Goal: Task Accomplishment & Management: Use online tool/utility

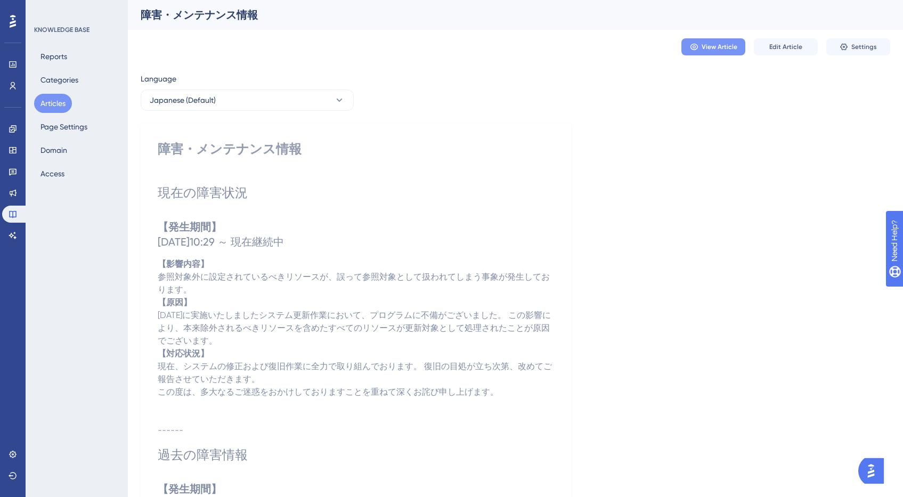
click at [691, 53] on button "View Article" at bounding box center [713, 46] width 64 height 17
click at [59, 103] on button "Articles" at bounding box center [53, 103] width 38 height 19
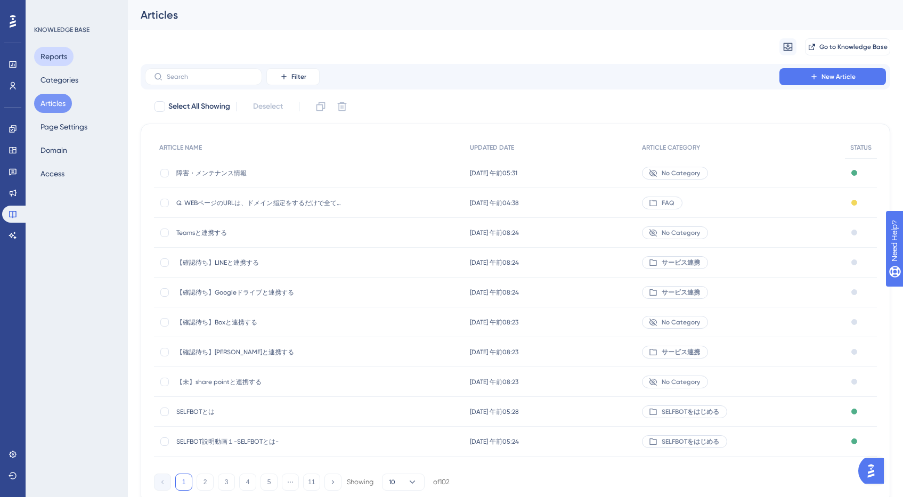
click at [56, 63] on button "Reports" at bounding box center [53, 56] width 39 height 19
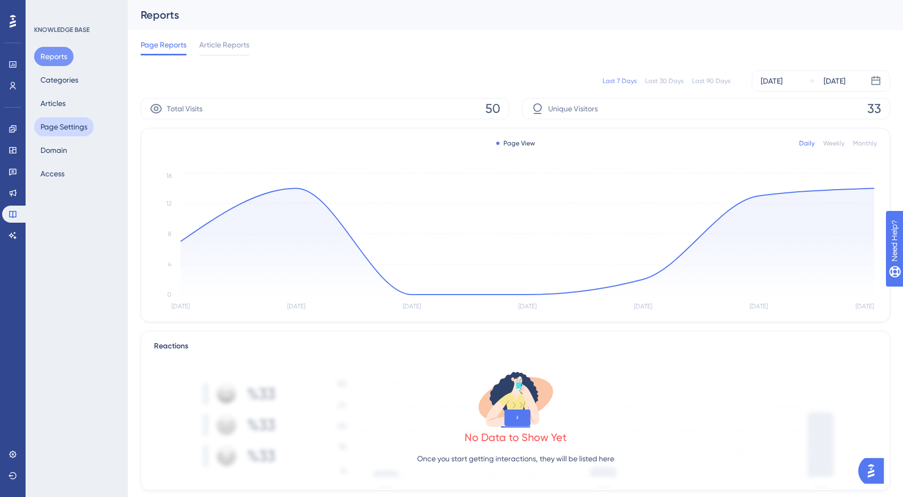
click at [73, 133] on button "Page Settings" at bounding box center [64, 126] width 60 height 19
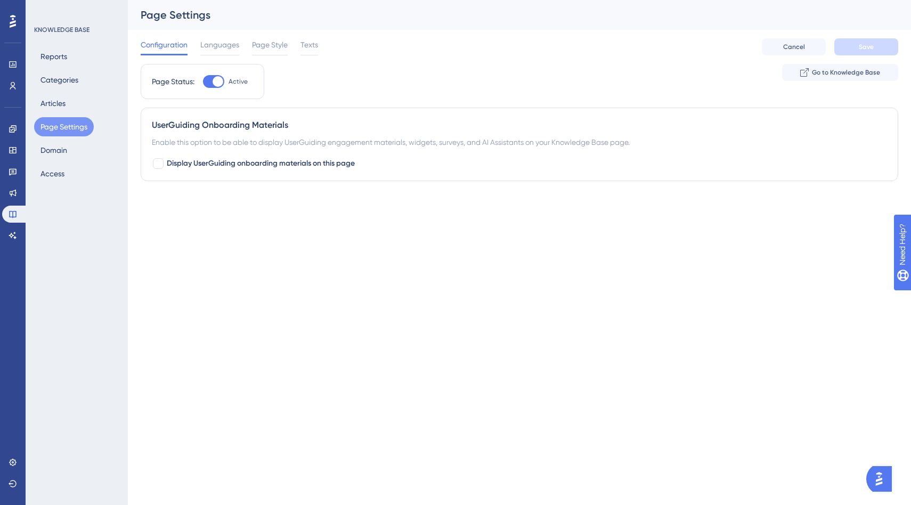
click at [157, 170] on div "UserGuiding Onboarding Materials Enable this option to be able to display UserG…" at bounding box center [519, 145] width 757 height 74
click at [158, 167] on div at bounding box center [158, 163] width 11 height 11
click at [210, 225] on button "Default" at bounding box center [210, 229] width 117 height 21
click at [161, 161] on div at bounding box center [158, 163] width 11 height 11
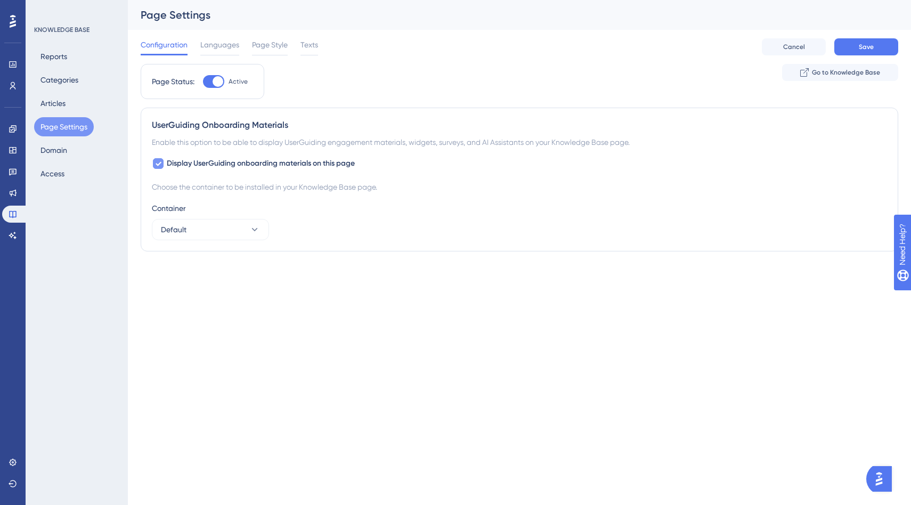
checkbox input "false"
click at [210, 50] on span "Languages" at bounding box center [219, 44] width 39 height 13
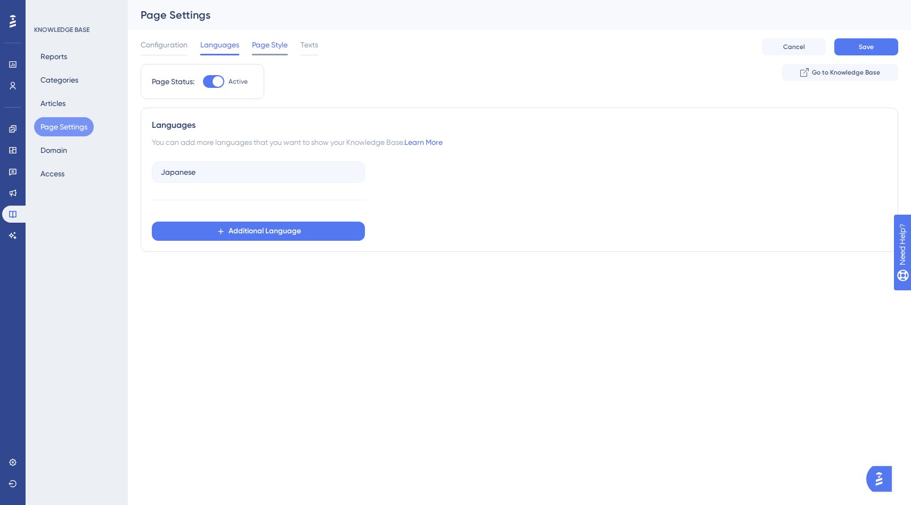
click at [252, 46] on span "Page Style" at bounding box center [270, 44] width 36 height 13
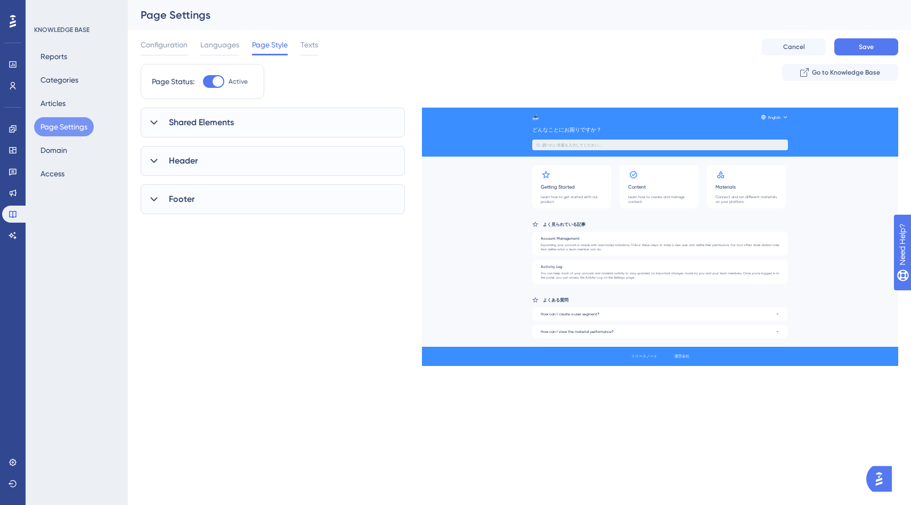
click at [219, 119] on span "Shared Elements" at bounding box center [201, 122] width 65 height 13
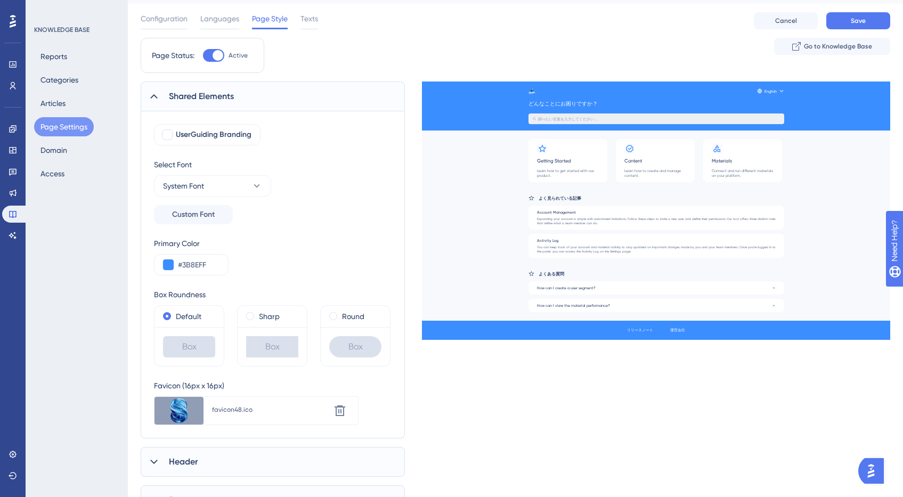
scroll to position [27, 0]
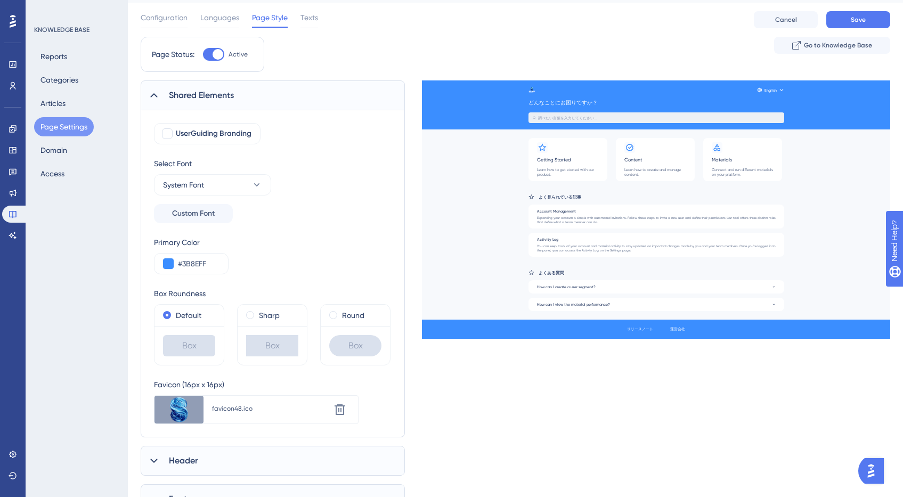
click at [221, 100] on span "Shared Elements" at bounding box center [201, 95] width 65 height 13
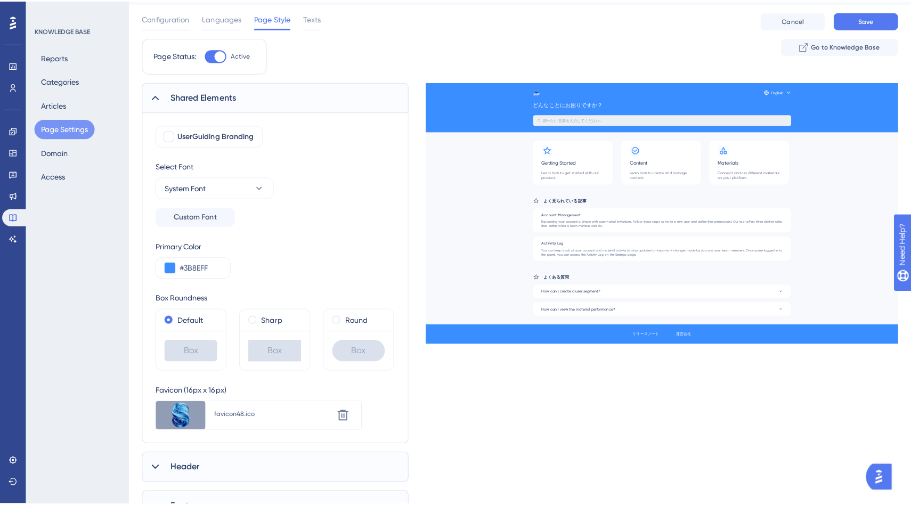
scroll to position [0, 0]
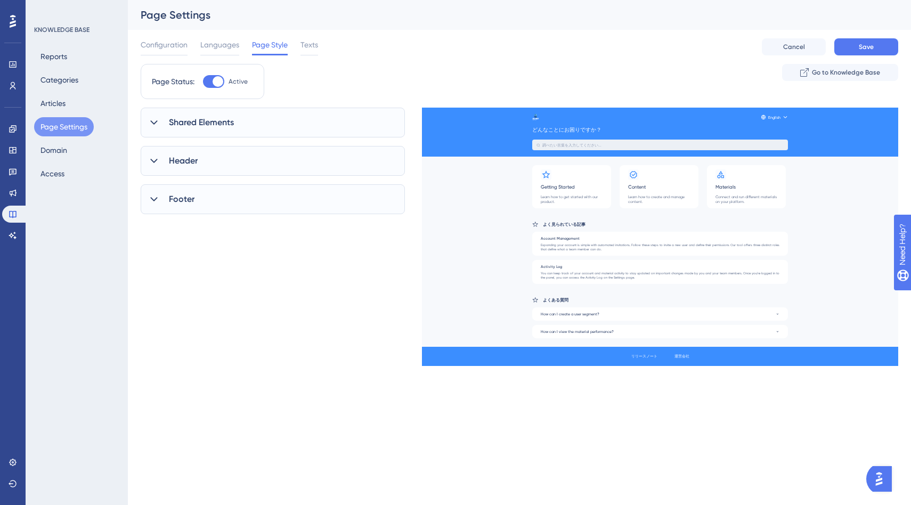
click at [213, 168] on div "Header" at bounding box center [273, 161] width 264 height 30
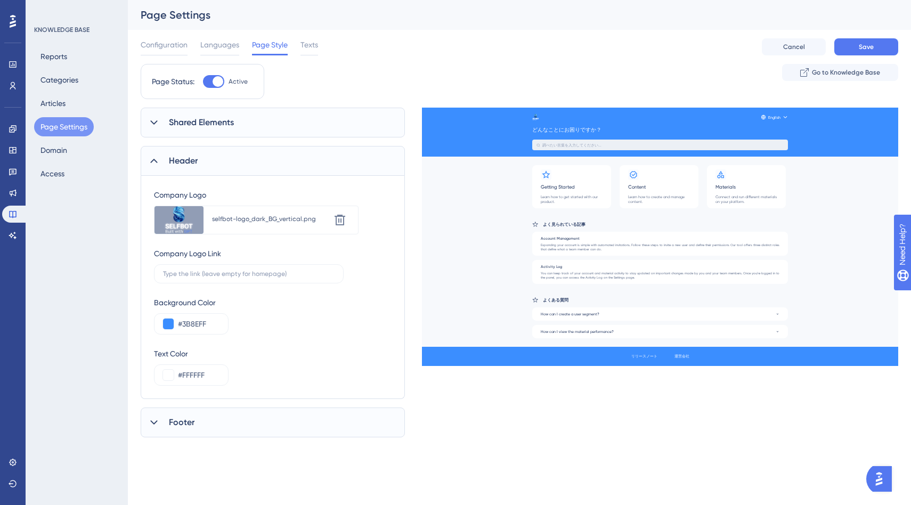
click at [213, 168] on div "Header" at bounding box center [273, 161] width 264 height 30
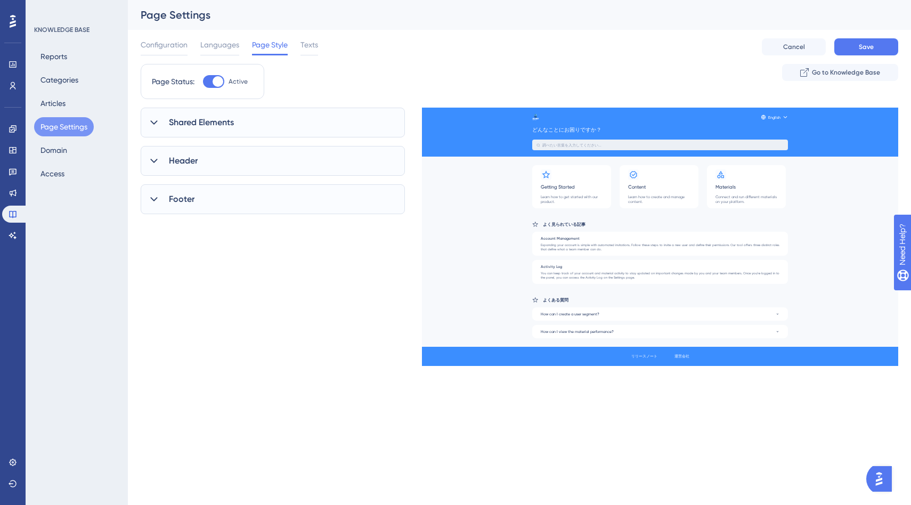
click at [207, 205] on div "Footer" at bounding box center [273, 199] width 264 height 30
click at [308, 47] on span "Texts" at bounding box center [309, 44] width 18 height 13
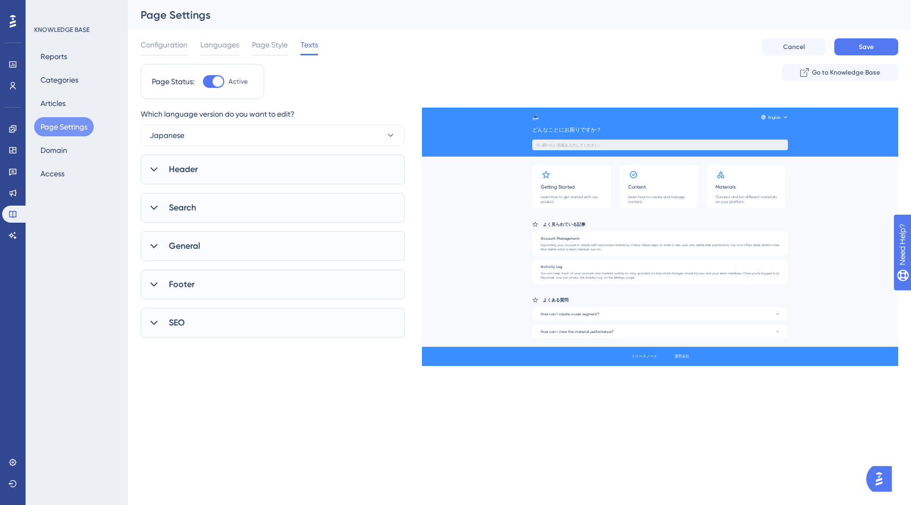
click at [294, 157] on div "Header" at bounding box center [273, 169] width 264 height 30
click at [279, 201] on div "Search" at bounding box center [273, 208] width 264 height 30
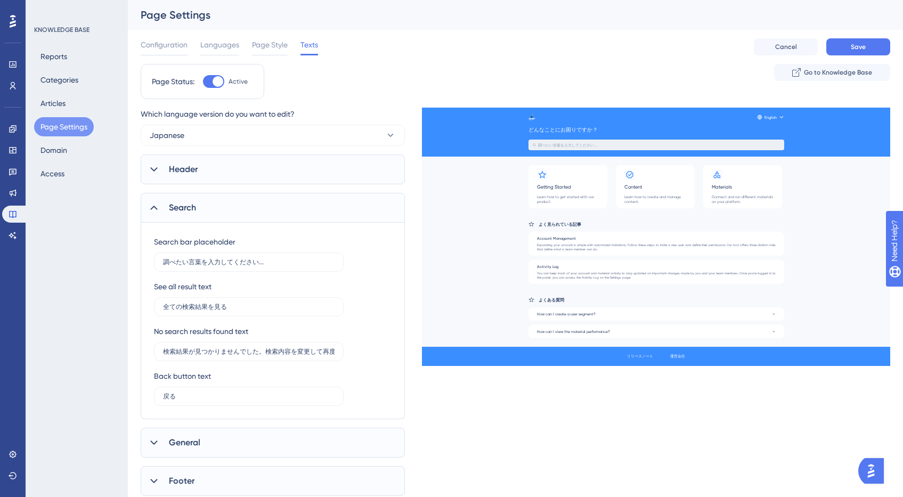
click at [279, 201] on div "Search" at bounding box center [273, 208] width 264 height 30
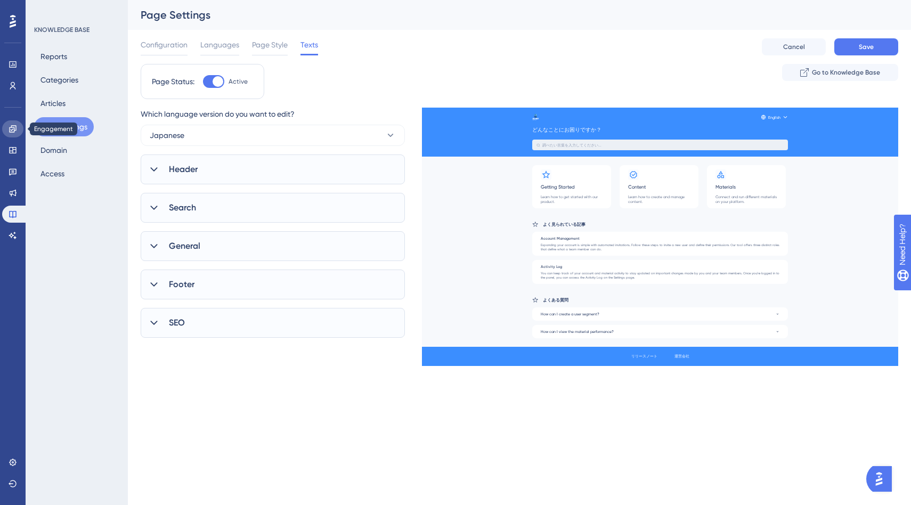
click at [10, 128] on icon at bounding box center [13, 129] width 9 height 9
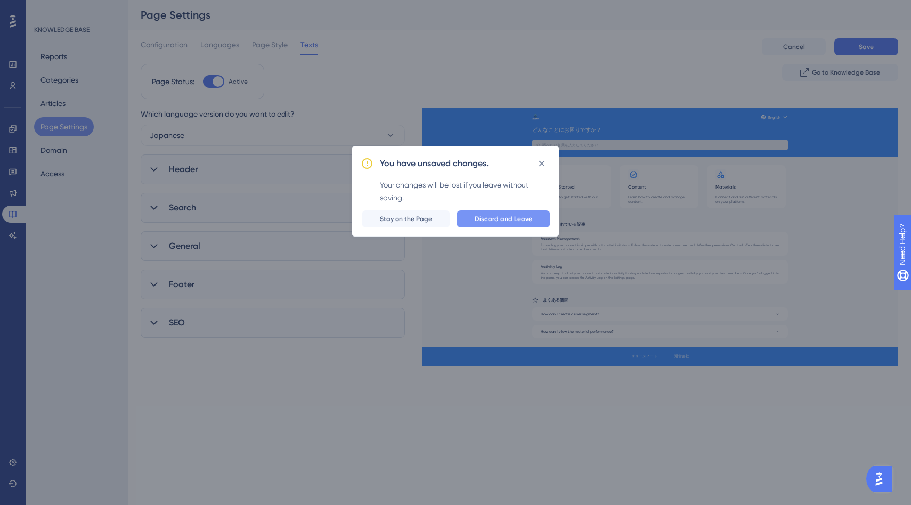
click at [473, 215] on button "Discard and Leave" at bounding box center [503, 218] width 94 height 17
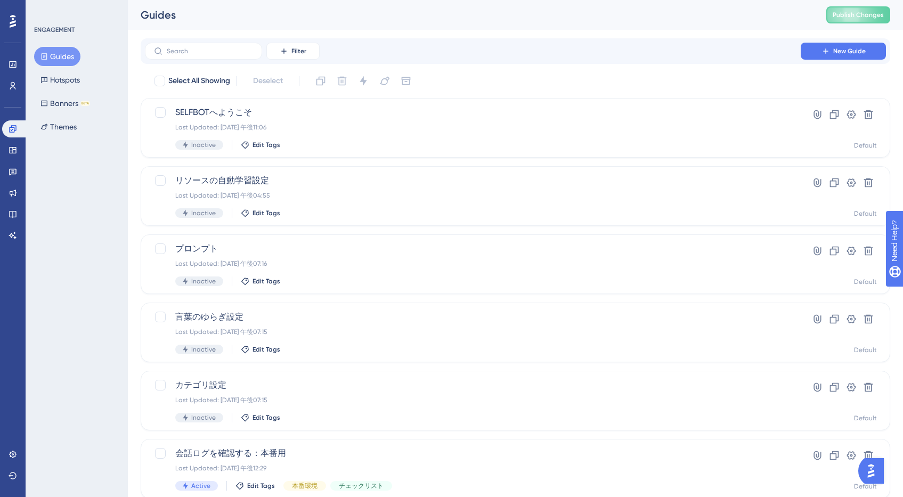
click at [108, 103] on div "Guides Hotspots Banners BETA Themes" at bounding box center [77, 91] width 86 height 89
click at [43, 104] on icon at bounding box center [43, 103] width 7 height 7
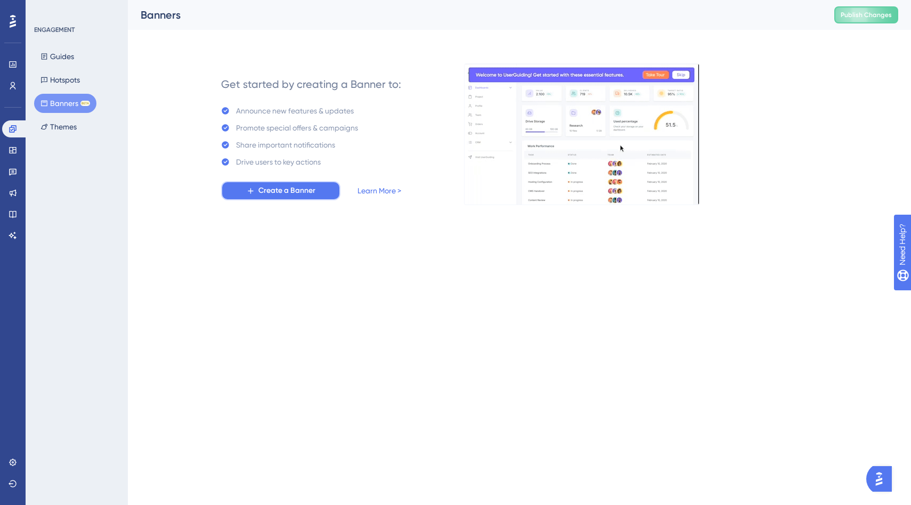
click at [255, 194] on button "Create a Banner" at bounding box center [280, 190] width 119 height 19
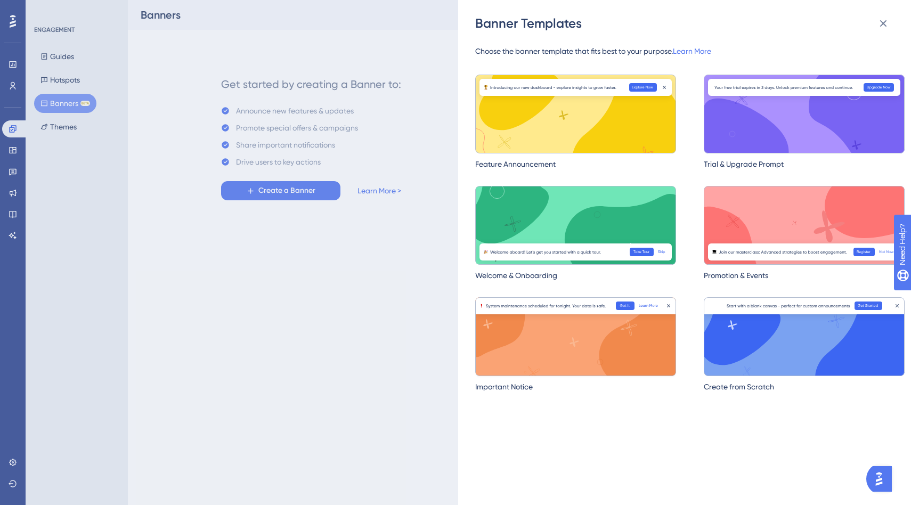
click at [598, 354] on img at bounding box center [575, 336] width 201 height 79
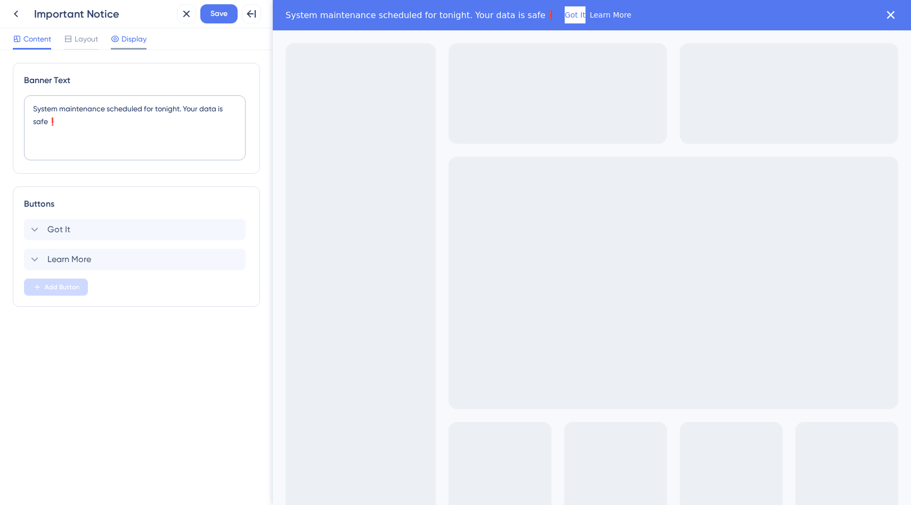
click at [135, 39] on span "Display" at bounding box center [133, 38] width 25 height 13
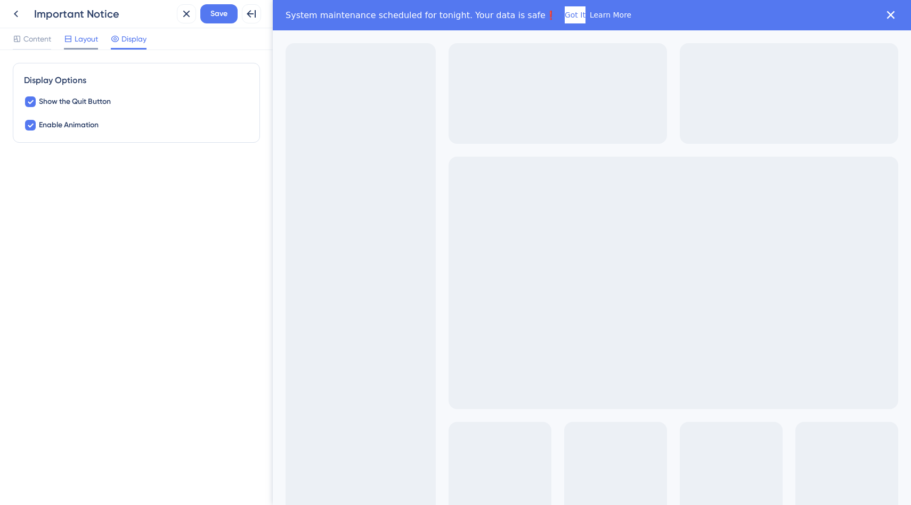
click at [92, 44] on span "Layout" at bounding box center [86, 38] width 23 height 13
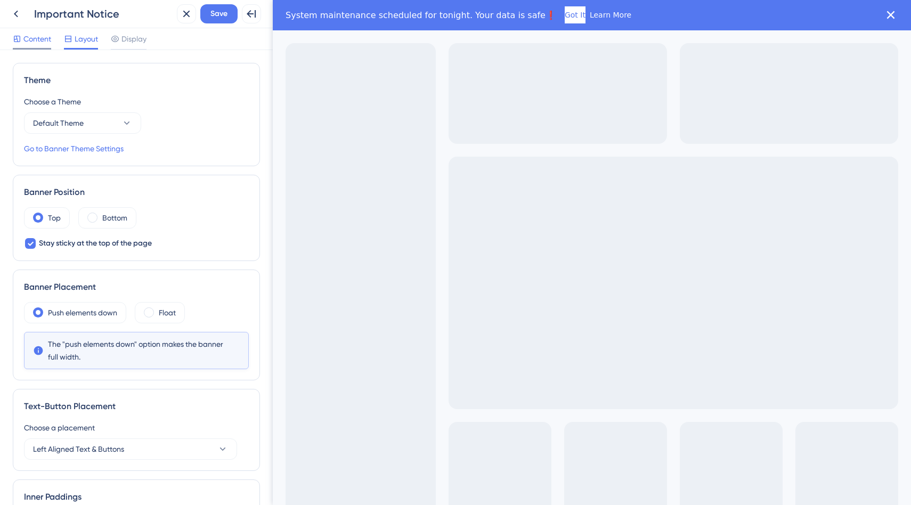
click at [48, 45] on span "Content" at bounding box center [37, 38] width 28 height 13
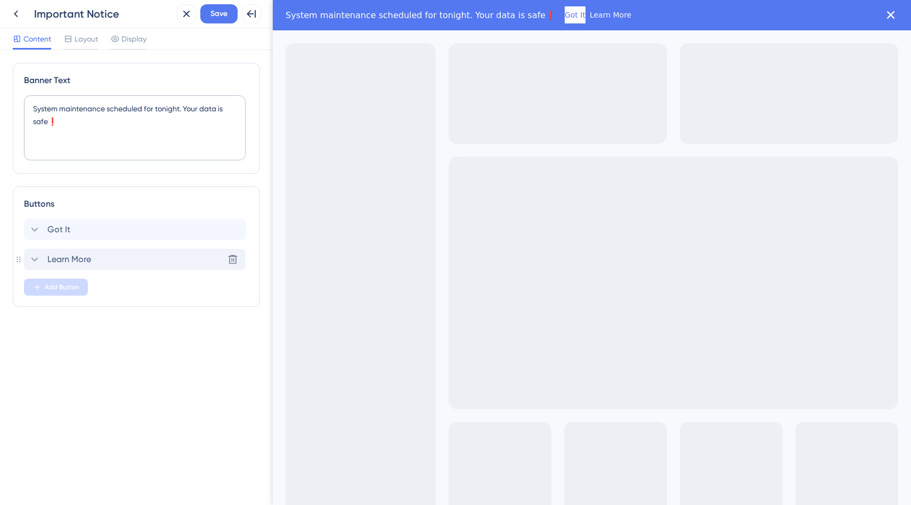
click at [153, 256] on div "Learn More Delete" at bounding box center [135, 259] width 222 height 21
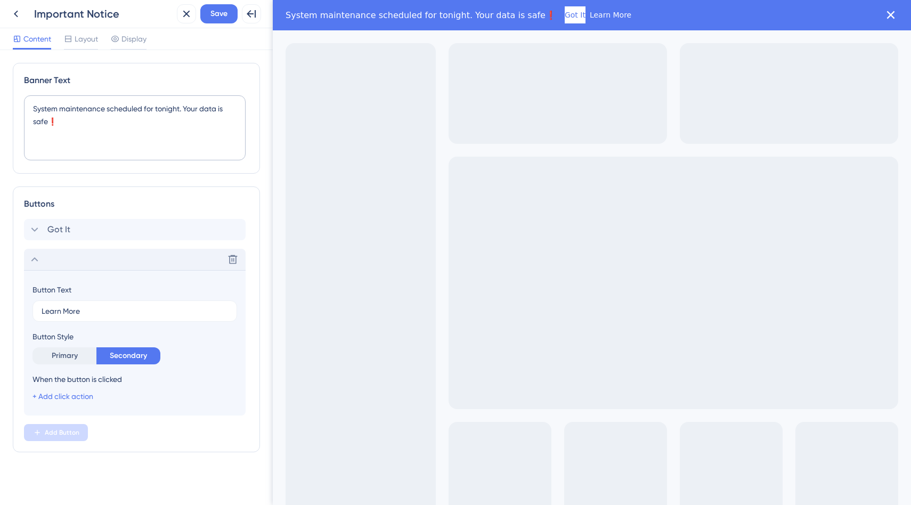
scroll to position [3, 0]
click at [123, 380] on div "When the button is clicked" at bounding box center [134, 376] width 205 height 13
click at [77, 393] on link "+ Add click action" at bounding box center [62, 393] width 61 height 9
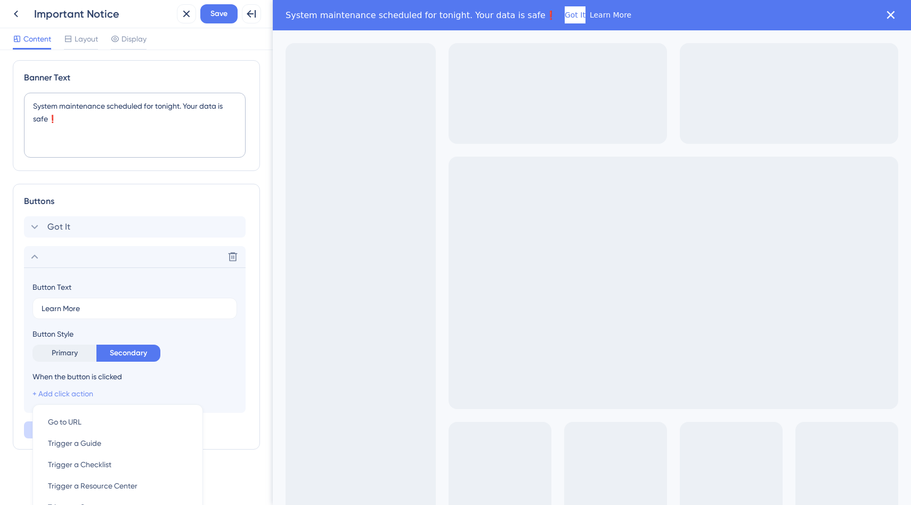
scroll to position [108, 0]
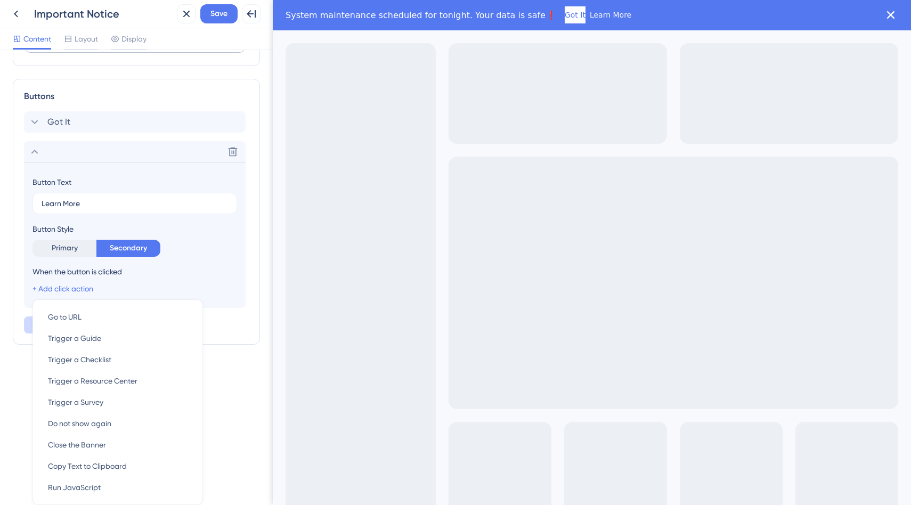
click at [160, 270] on div "When the button is clicked" at bounding box center [134, 271] width 205 height 13
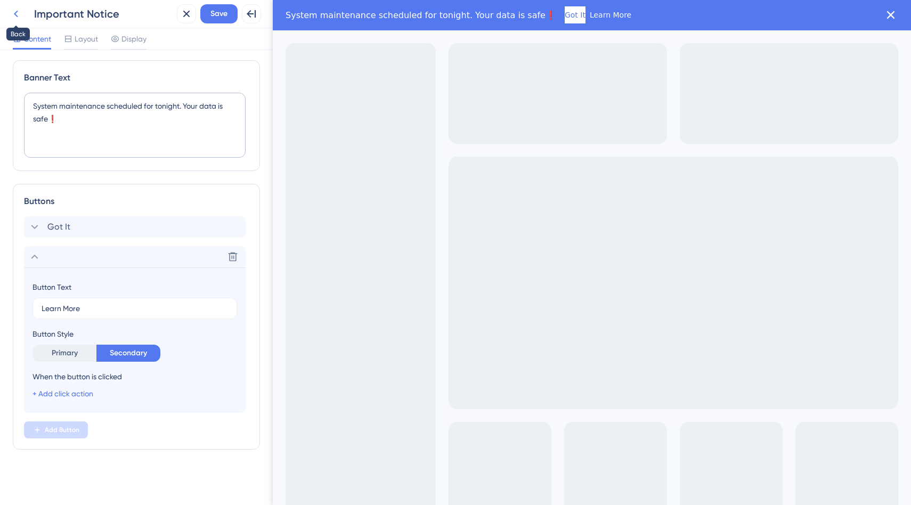
click at [13, 9] on icon at bounding box center [16, 13] width 13 height 13
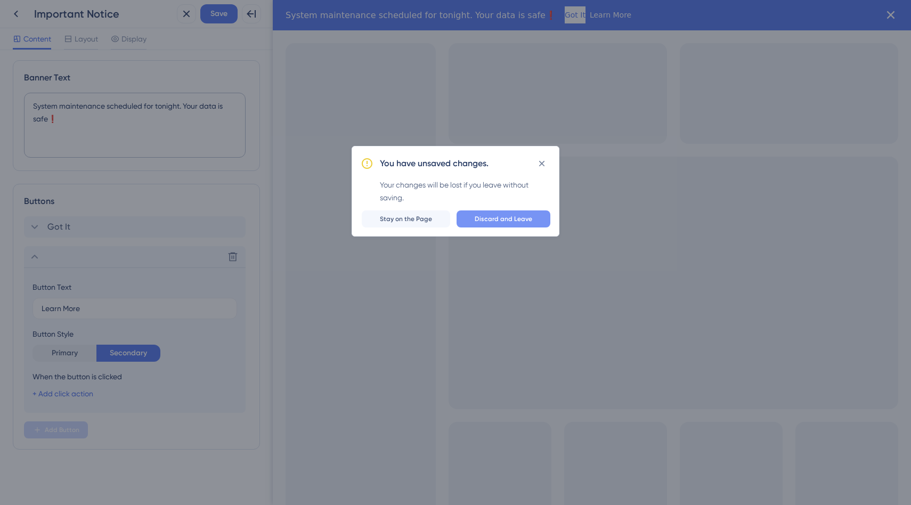
click at [517, 226] on button "Discard and Leave" at bounding box center [503, 218] width 94 height 17
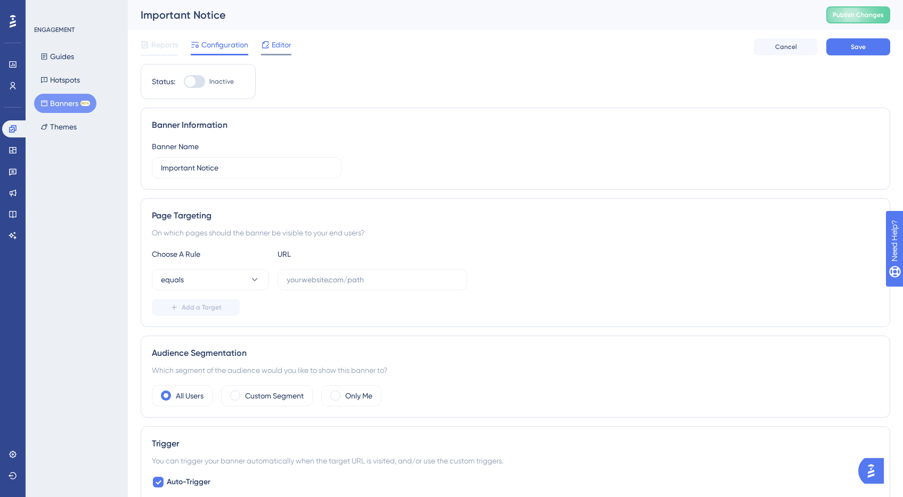
click at [271, 45] on div "Editor" at bounding box center [276, 44] width 30 height 13
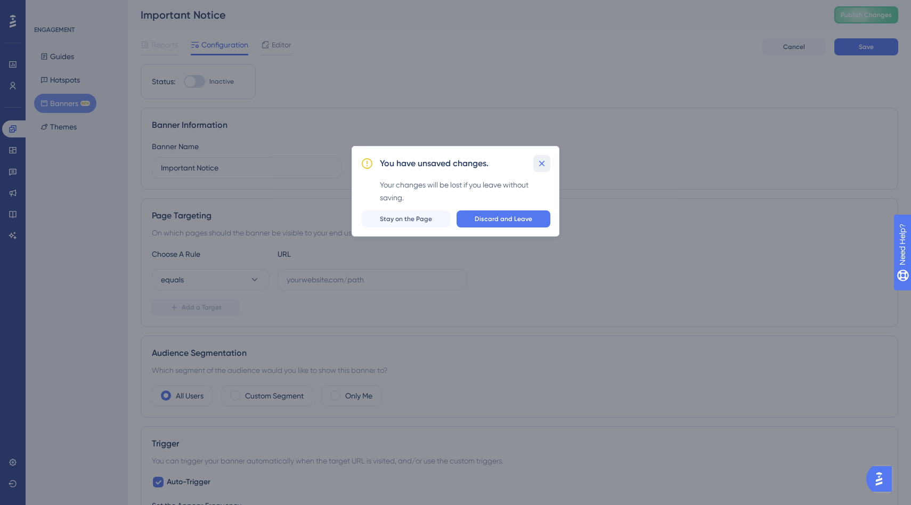
click at [539, 166] on icon at bounding box center [542, 164] width 6 height 6
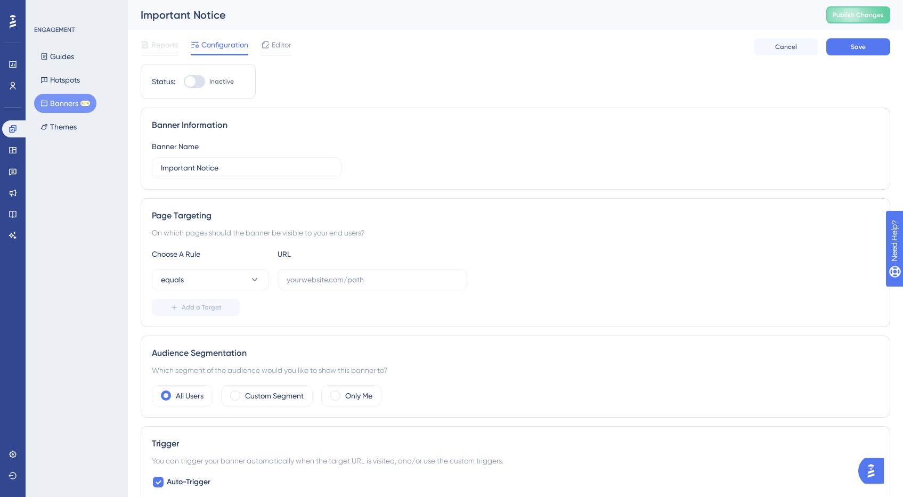
click at [154, 50] on span "Reports" at bounding box center [164, 44] width 27 height 13
click at [76, 110] on button "Banners BETA" at bounding box center [65, 103] width 62 height 19
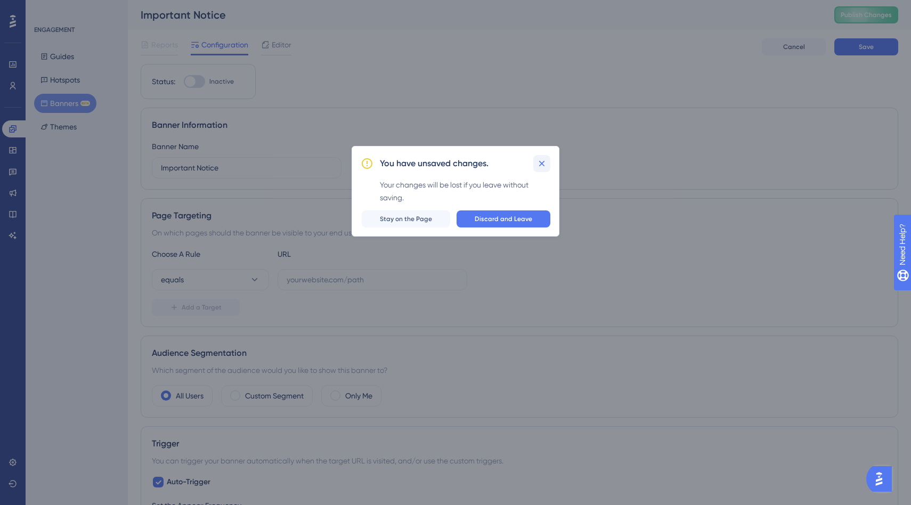
click at [546, 168] on icon at bounding box center [541, 163] width 11 height 11
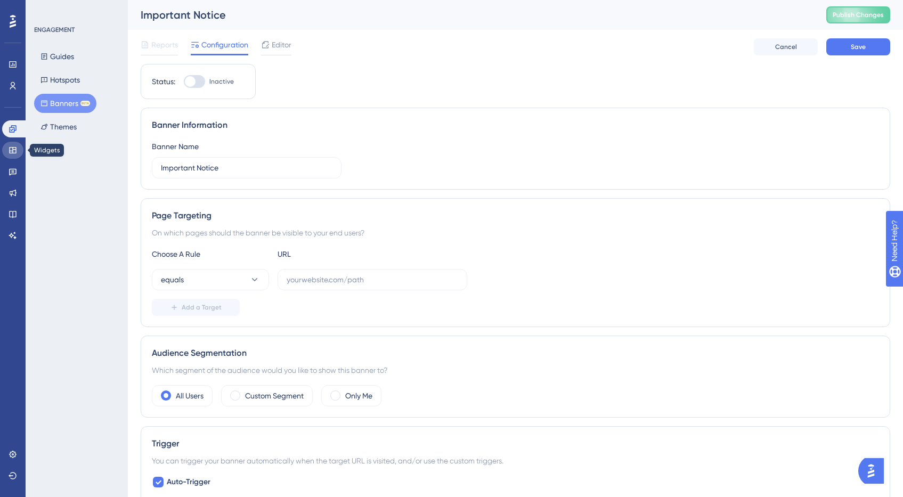
click at [13, 146] on icon at bounding box center [13, 150] width 9 height 9
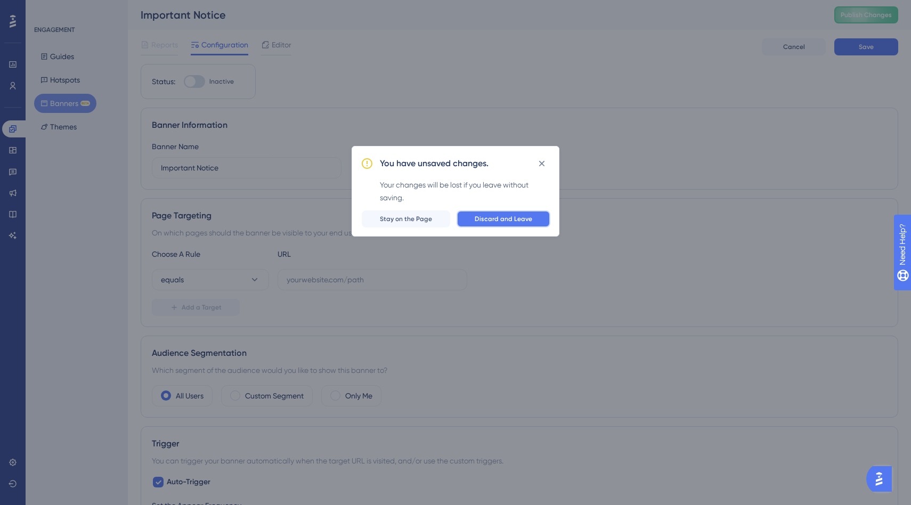
click at [472, 217] on button "Discard and Leave" at bounding box center [503, 218] width 94 height 17
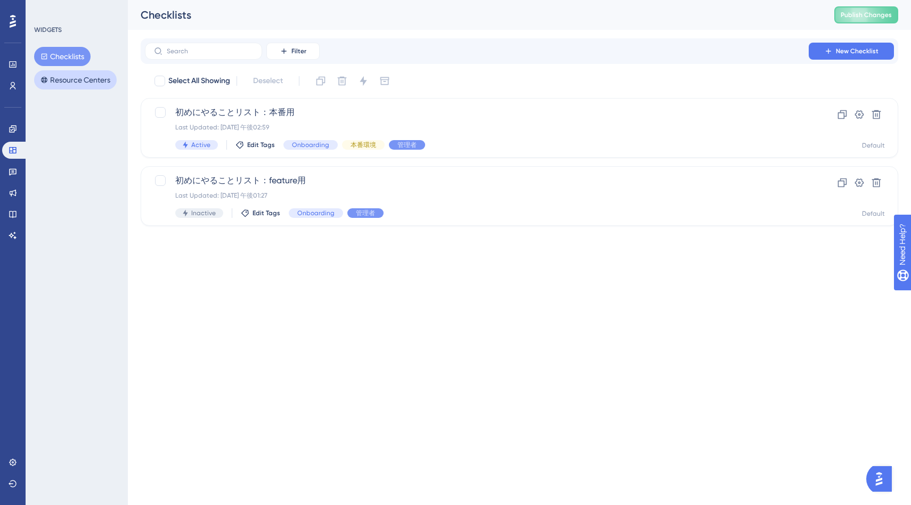
click at [106, 83] on button "Resource Centers" at bounding box center [75, 79] width 83 height 19
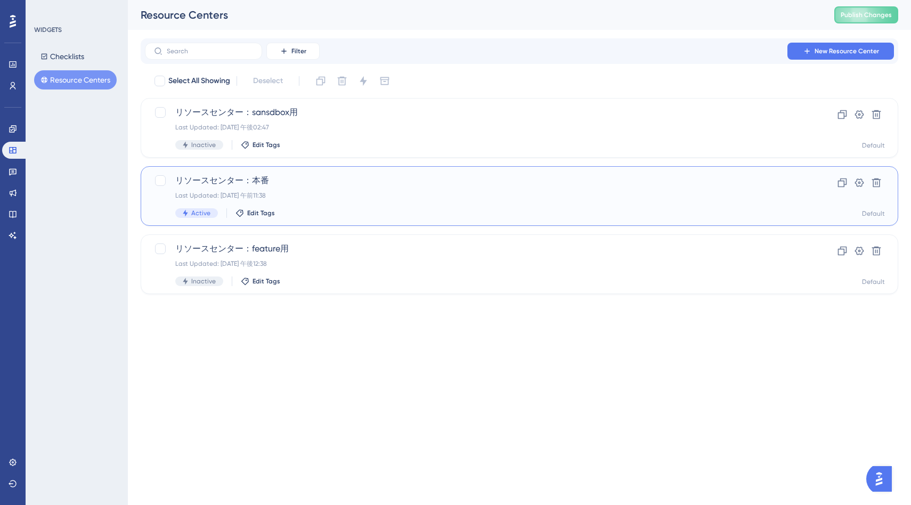
click at [391, 196] on div "Last Updated: [DATE] 午前11:38" at bounding box center [476, 195] width 603 height 9
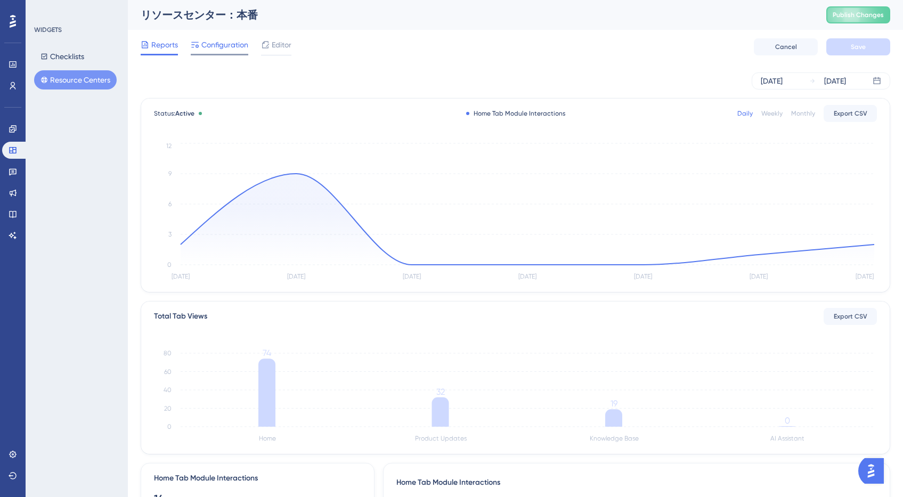
click at [232, 52] on div "Configuration" at bounding box center [220, 46] width 58 height 17
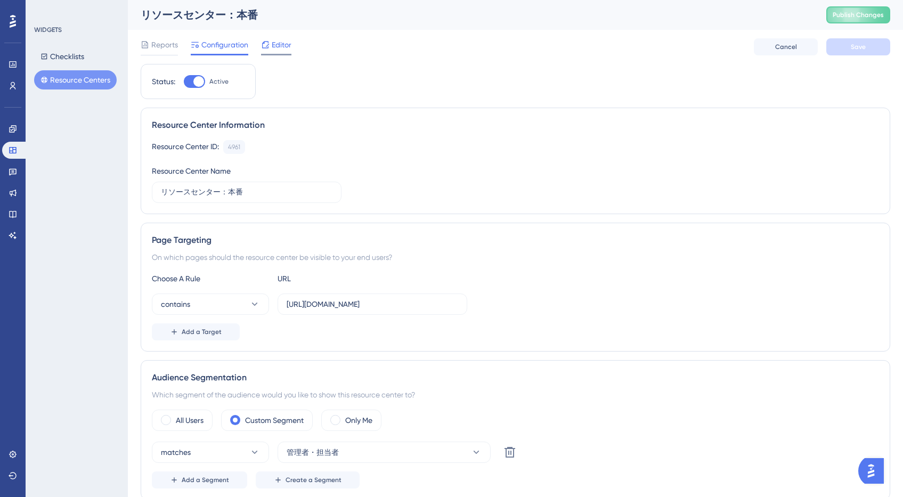
click at [282, 46] on span "Editor" at bounding box center [282, 44] width 20 height 13
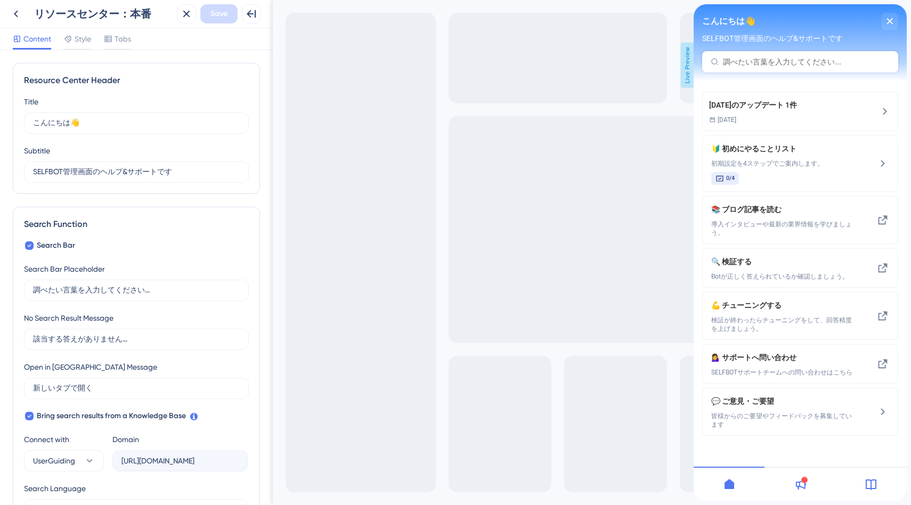
click at [814, 480] on div at bounding box center [799, 484] width 71 height 34
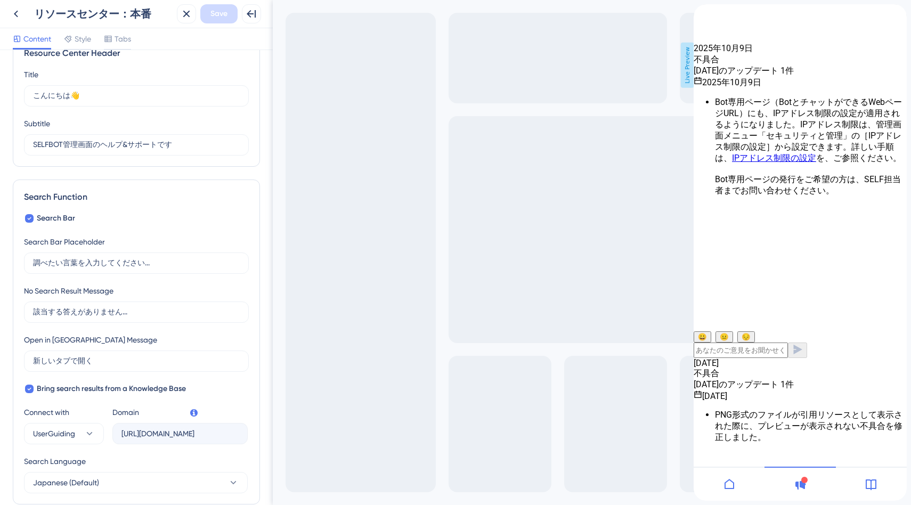
scroll to position [75, 0]
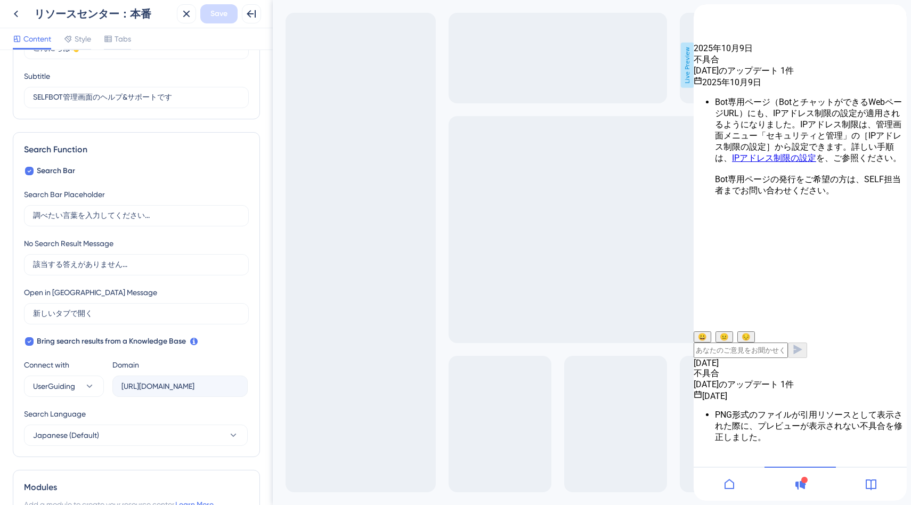
click at [811, 197] on li "Bot専用ページ（BotとチャットができるWebページURL）にも、IPアドレス制限の設定が適用されるようになりました。IPアドレス制限は、管理画面メニュー「…" at bounding box center [811, 147] width 192 height 100
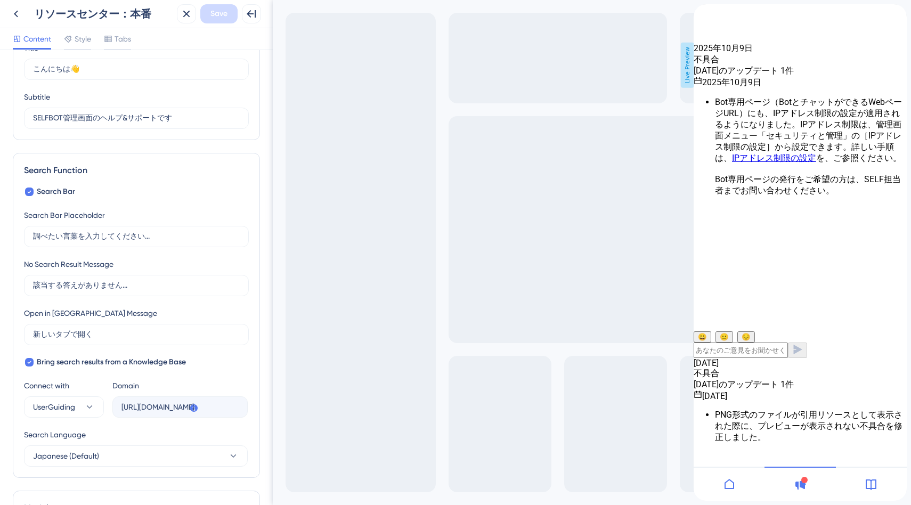
scroll to position [0, 0]
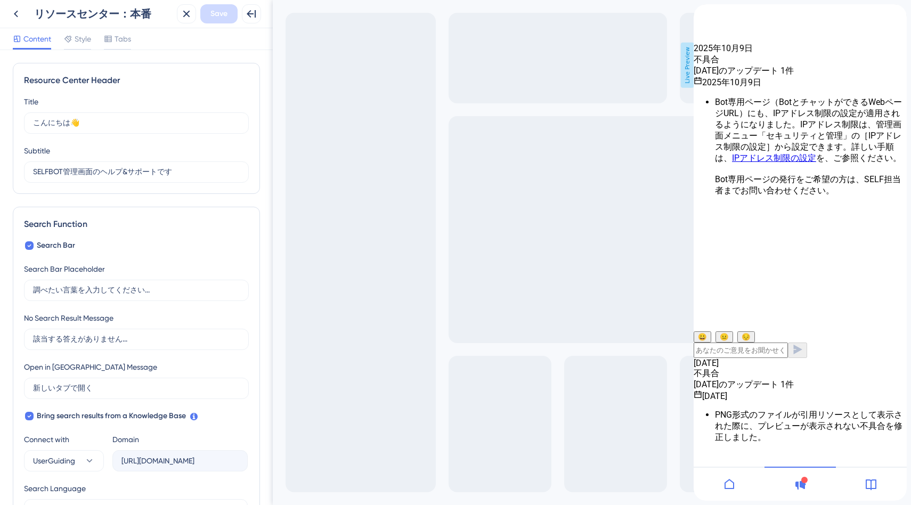
click at [873, 489] on icon at bounding box center [870, 484] width 13 height 13
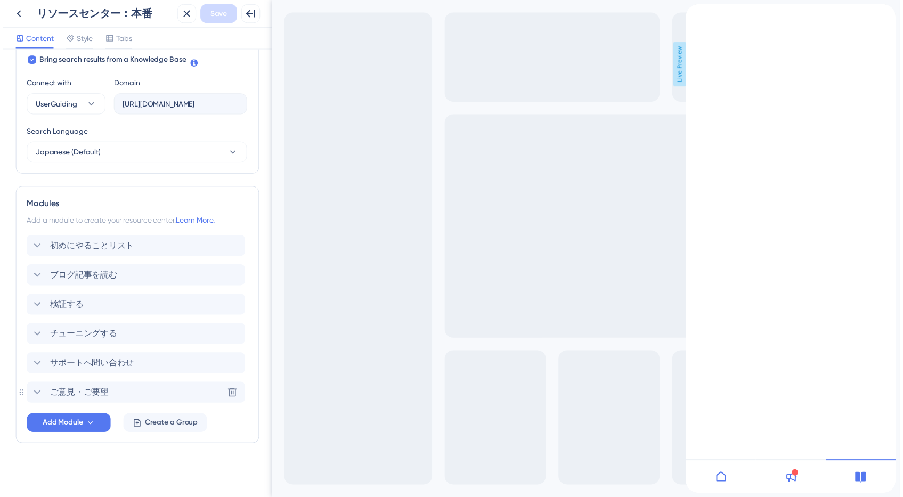
scroll to position [356, 0]
click at [22, 17] on icon at bounding box center [16, 13] width 13 height 13
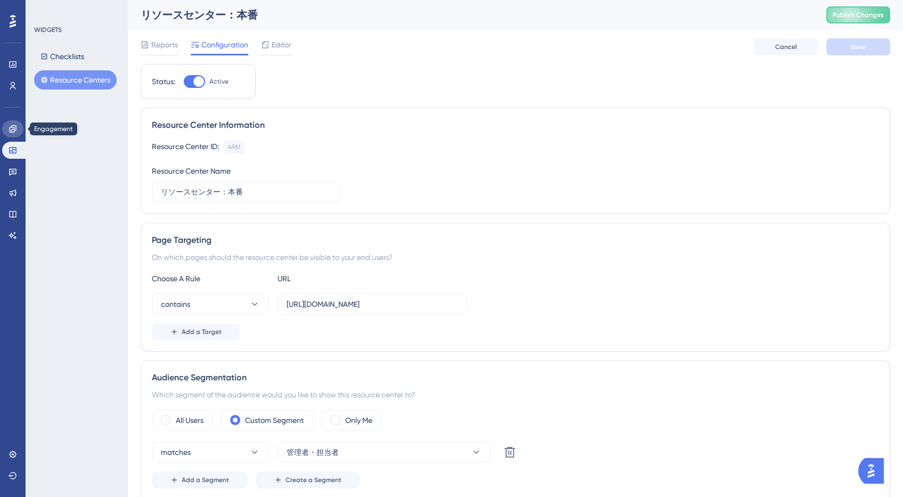
click at [11, 129] on icon at bounding box center [13, 129] width 9 height 9
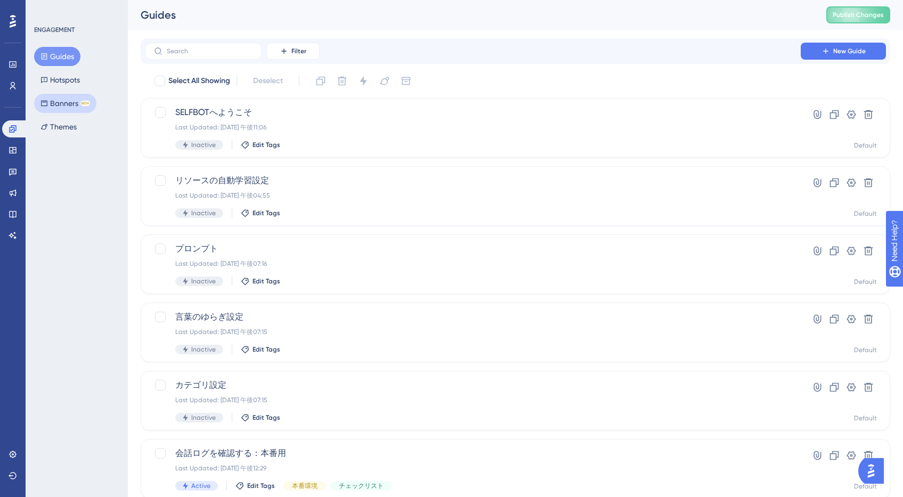
click at [55, 108] on button "Banners BETA" at bounding box center [65, 103] width 62 height 19
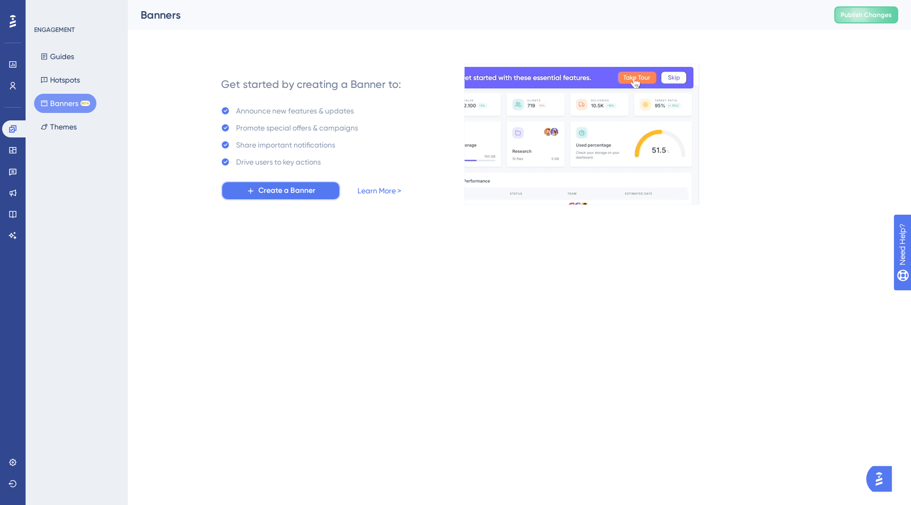
click at [255, 194] on icon at bounding box center [250, 190] width 9 height 9
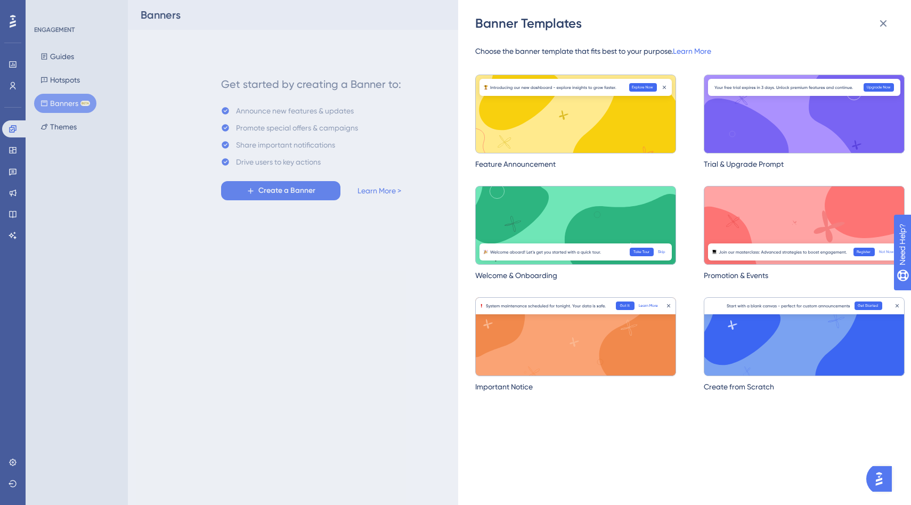
click at [553, 346] on img at bounding box center [575, 336] width 201 height 79
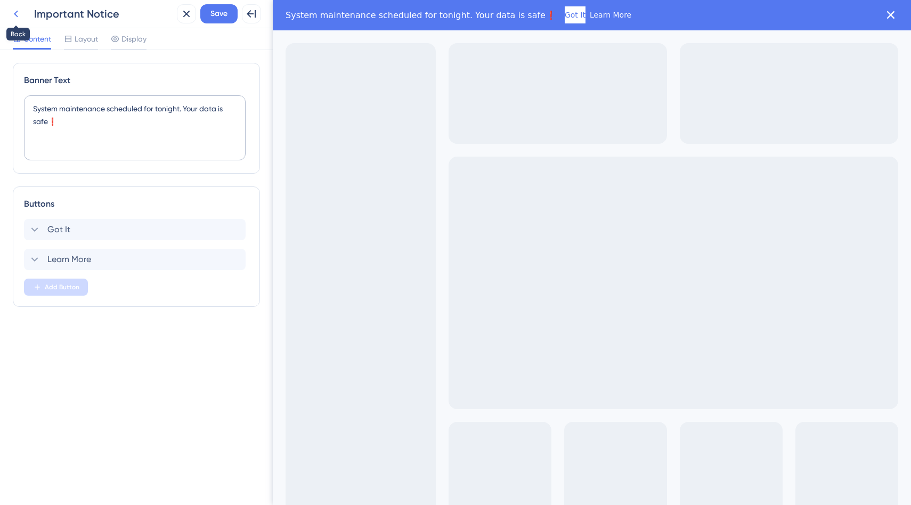
click at [17, 19] on icon at bounding box center [16, 13] width 13 height 13
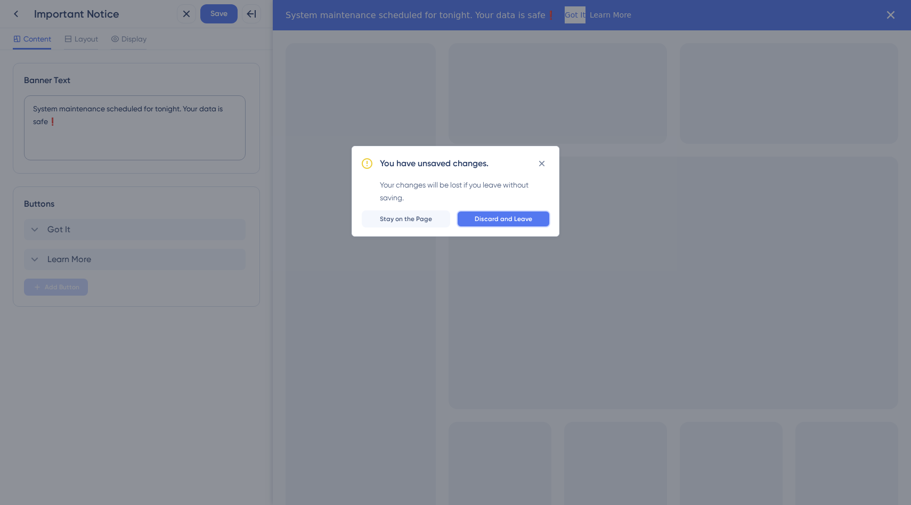
click at [486, 215] on span "Discard and Leave" at bounding box center [504, 219] width 58 height 9
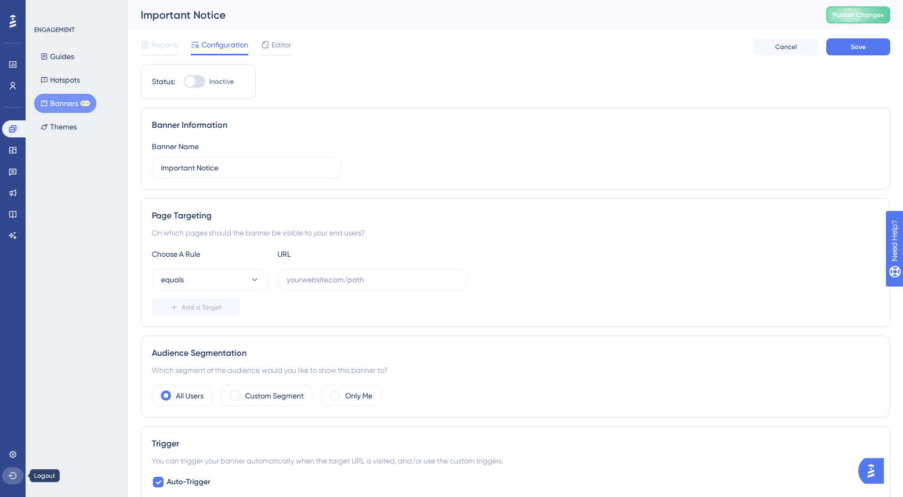
click at [12, 470] on button at bounding box center [12, 475] width 21 height 17
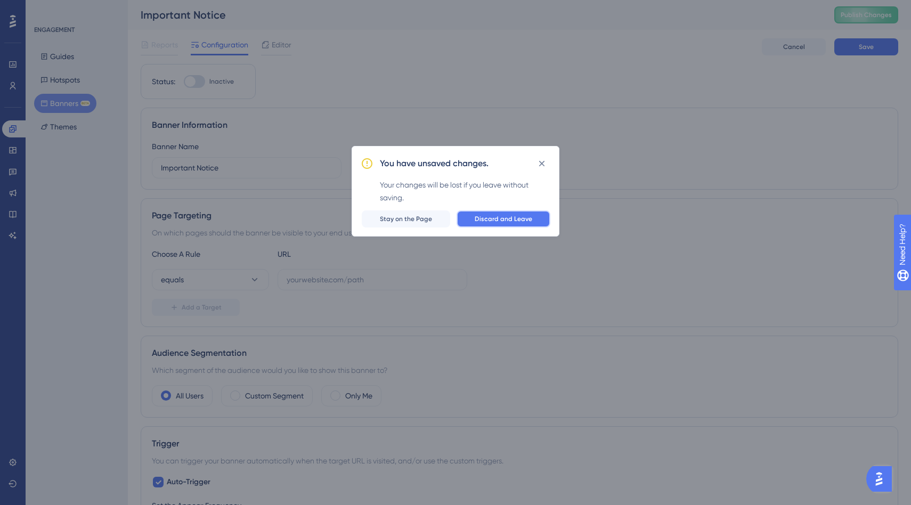
click at [497, 219] on span "Discard and Leave" at bounding box center [504, 219] width 58 height 9
